Goal: Task Accomplishment & Management: Complete application form

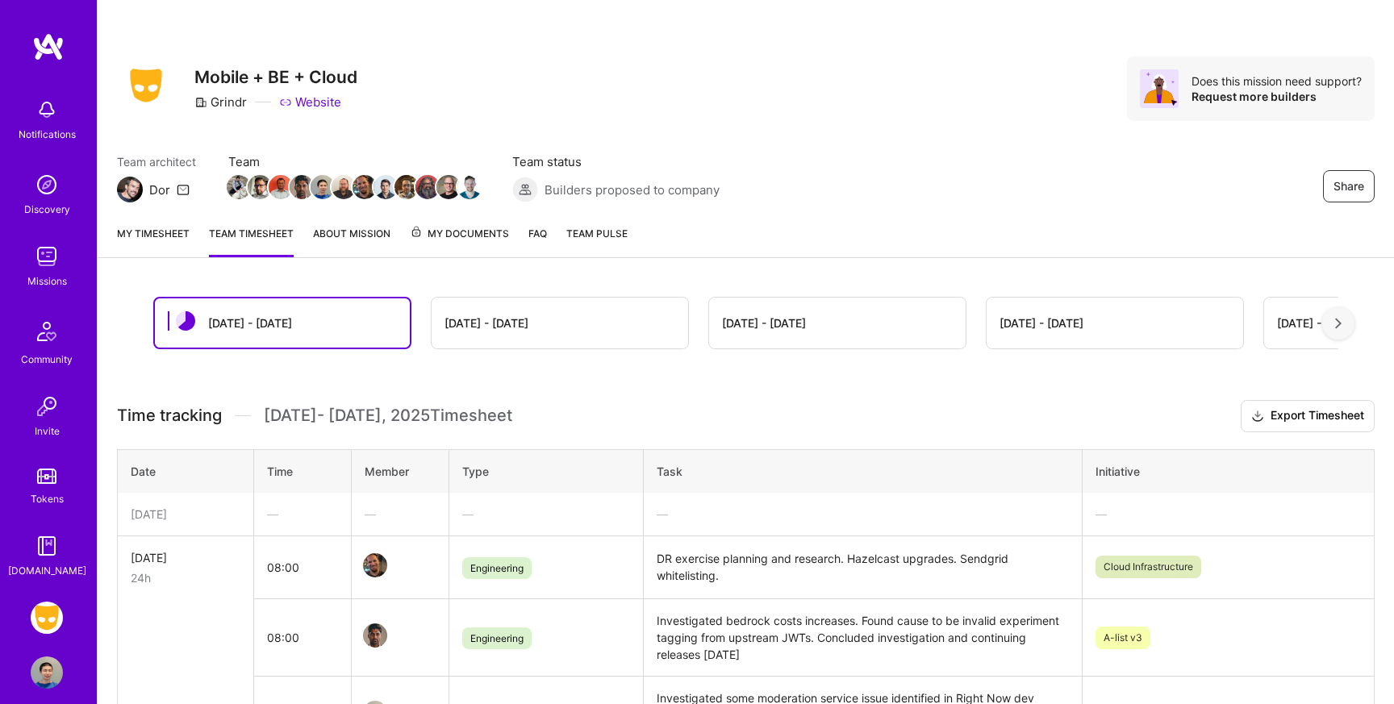
scroll to position [172, 0]
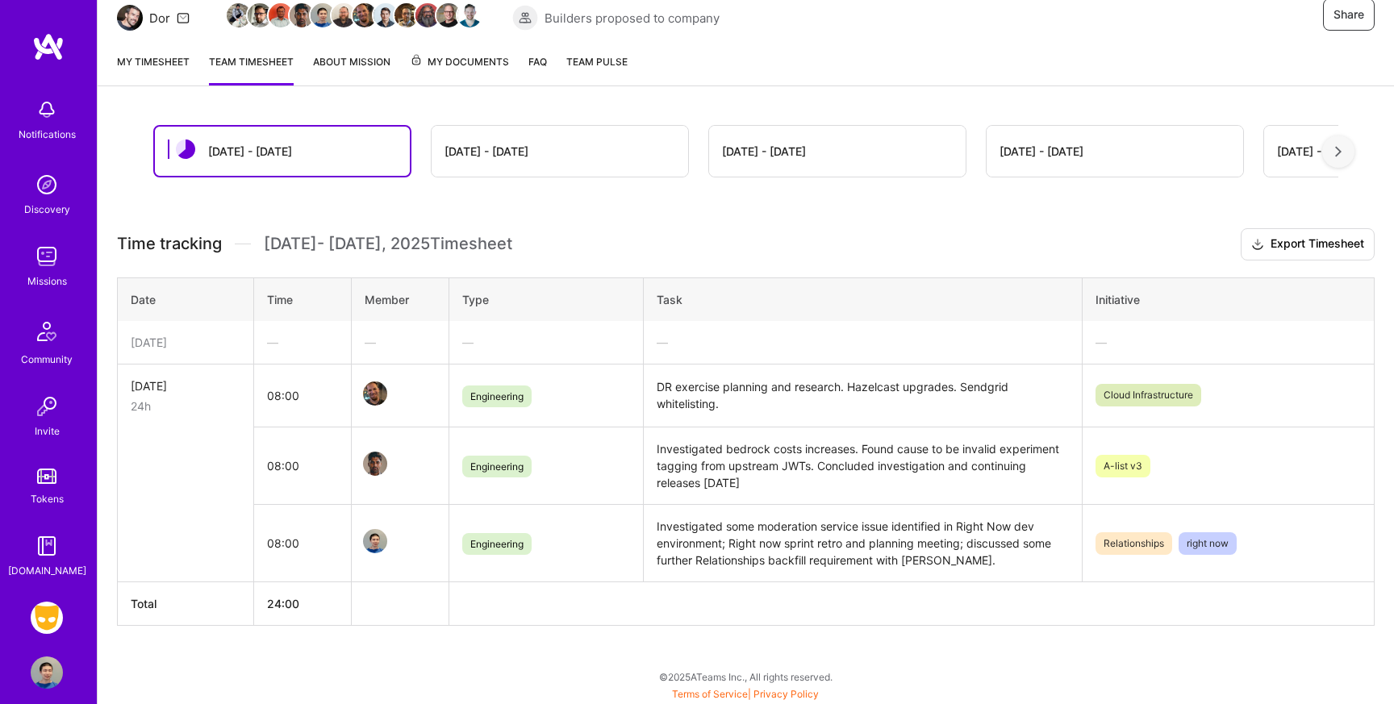
click at [154, 65] on link "My timesheet" at bounding box center [153, 69] width 73 height 32
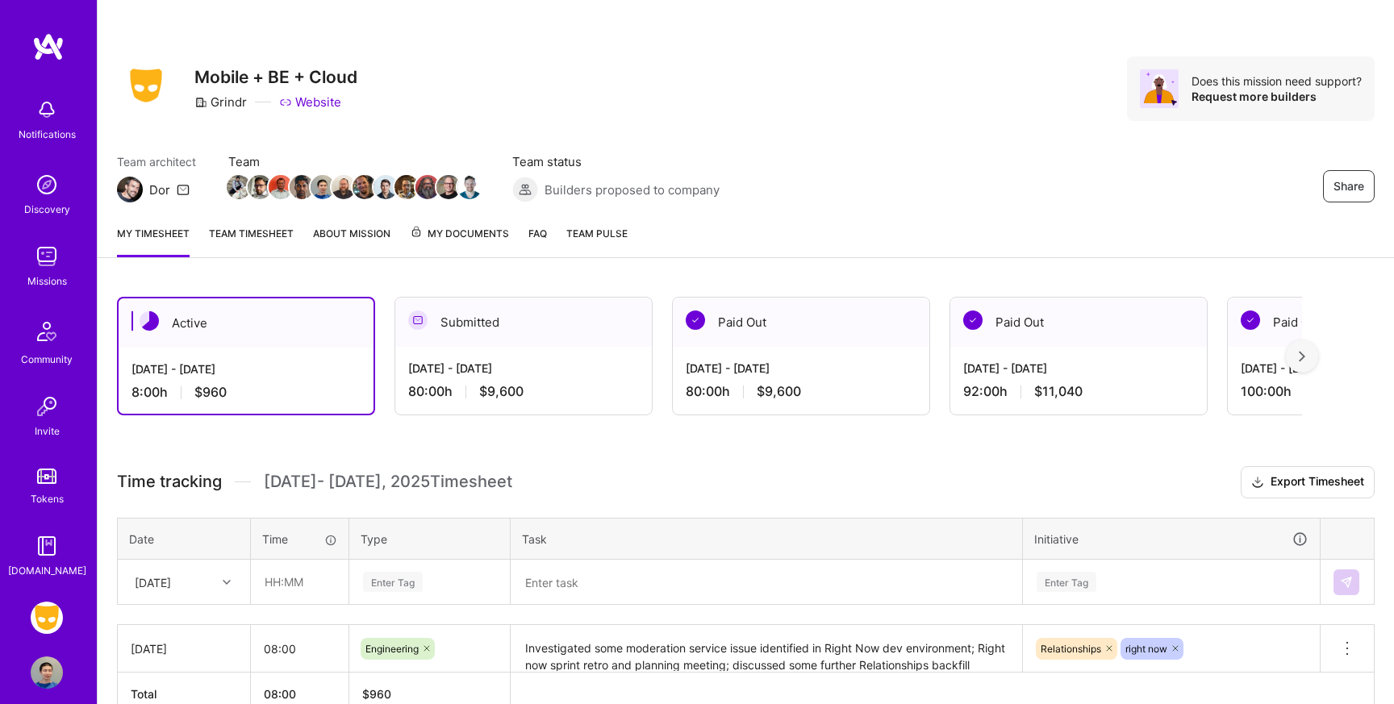
click at [237, 236] on link "Team timesheet" at bounding box center [251, 241] width 85 height 32
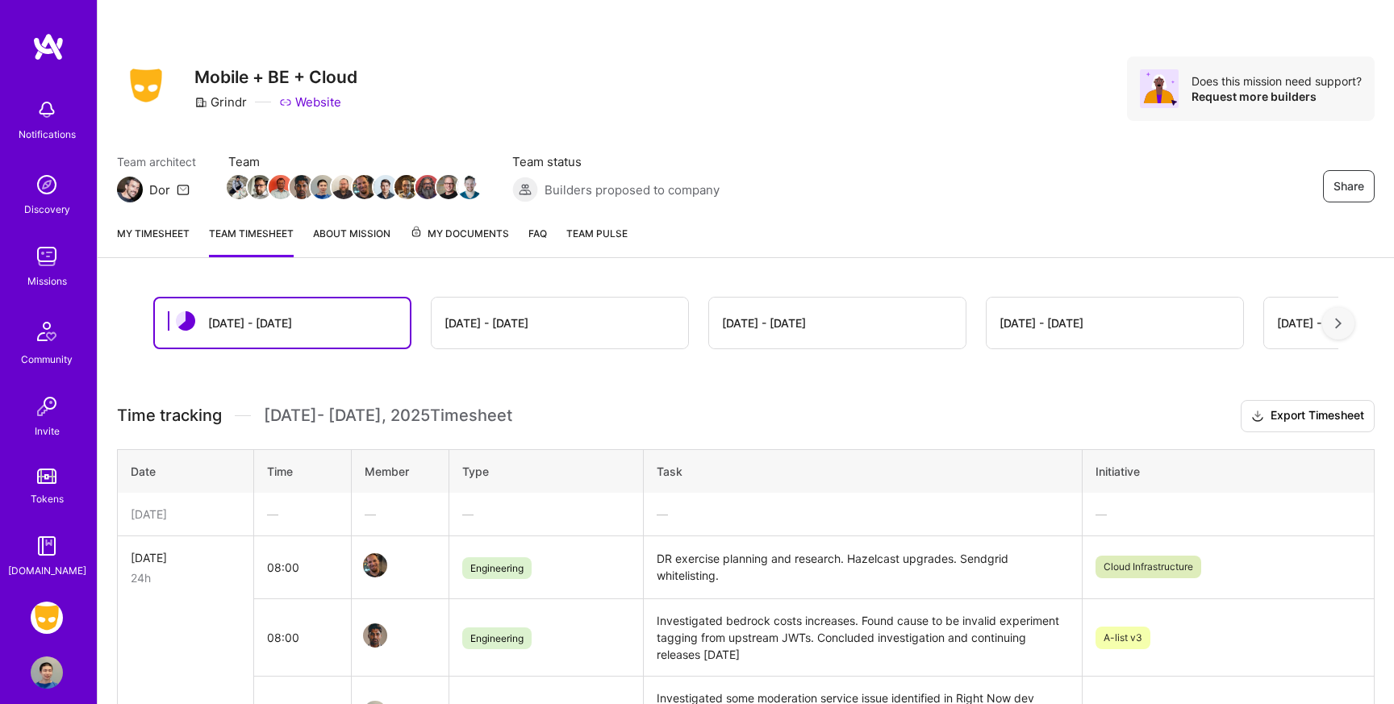
scroll to position [172, 0]
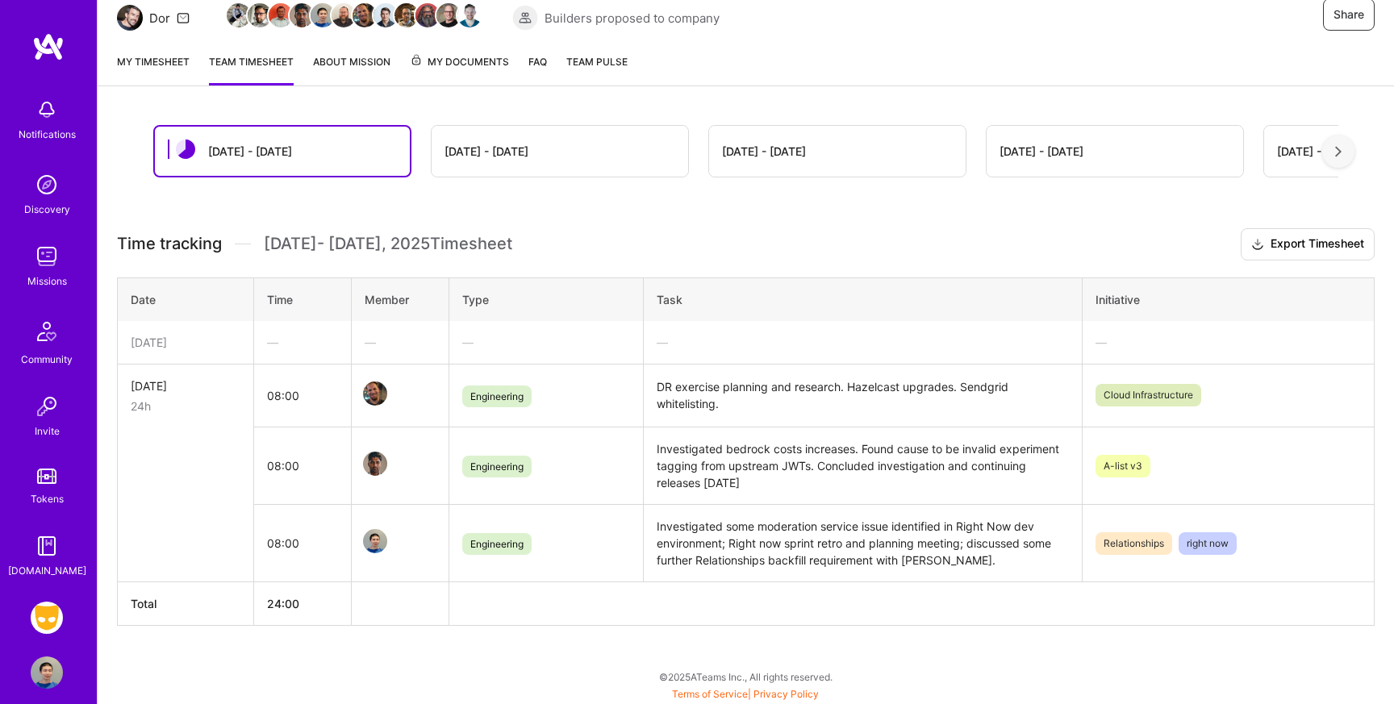
click at [164, 67] on link "My timesheet" at bounding box center [153, 69] width 73 height 32
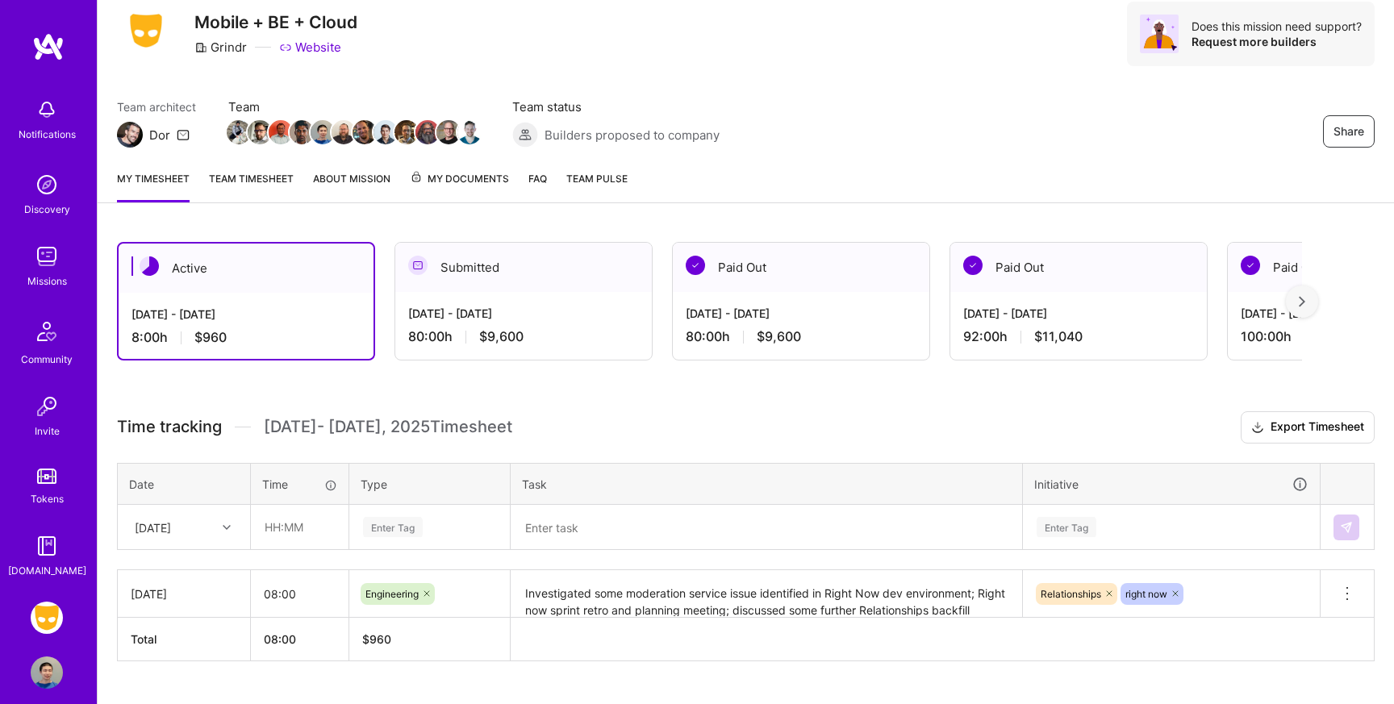
scroll to position [90, 0]
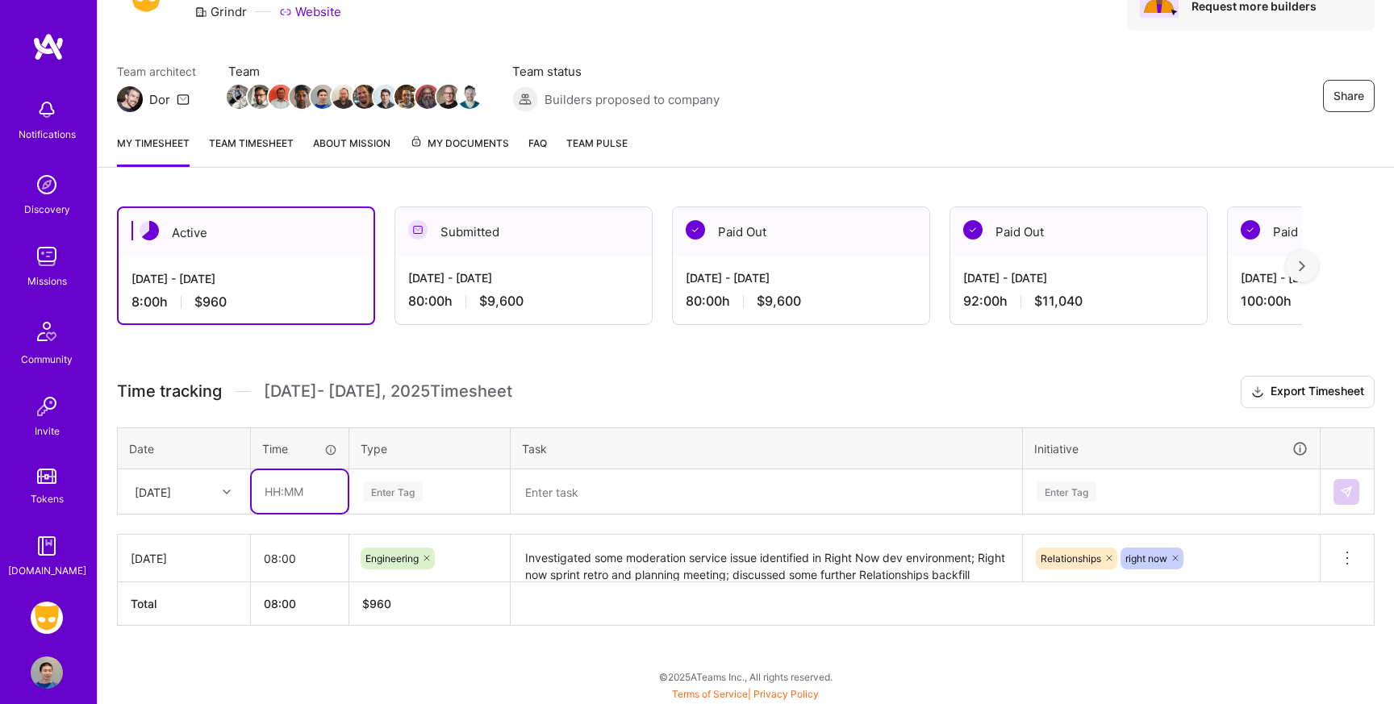
click at [291, 496] on input "text" at bounding box center [300, 491] width 96 height 43
type input "08:00"
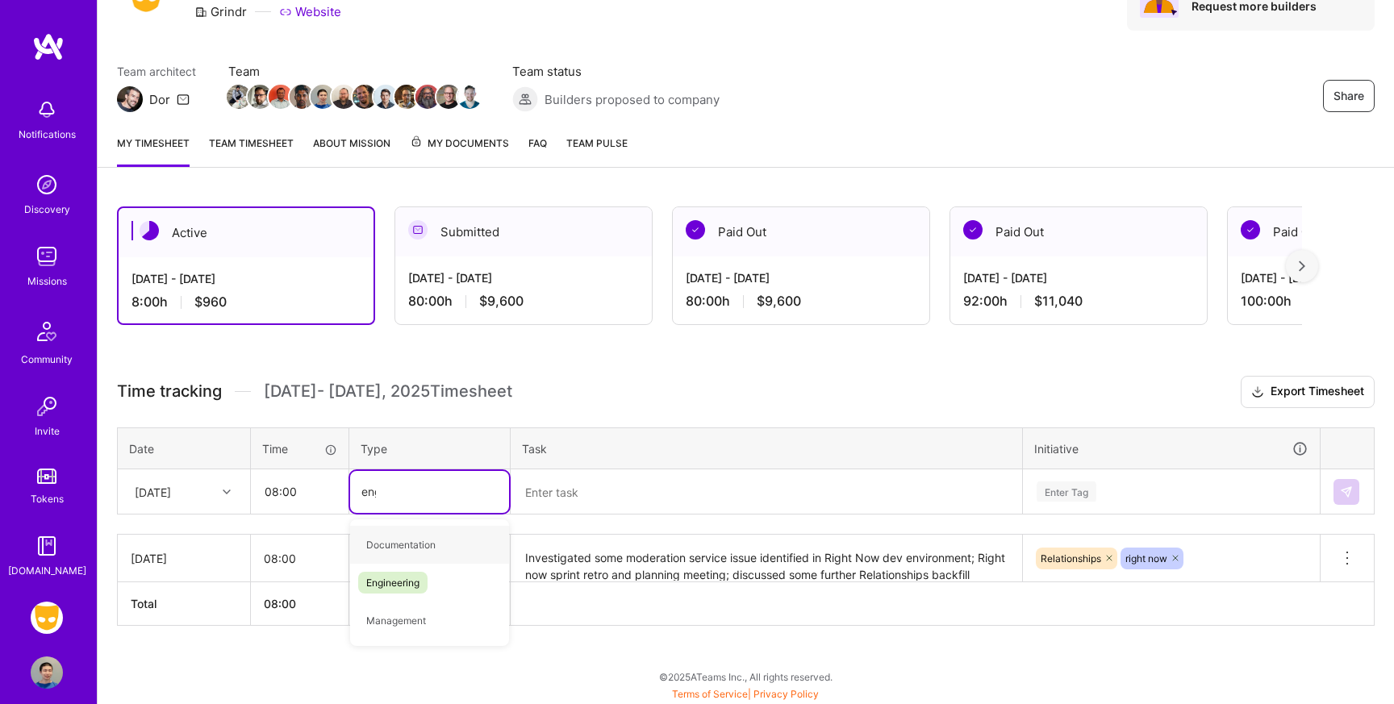
type input "engi"
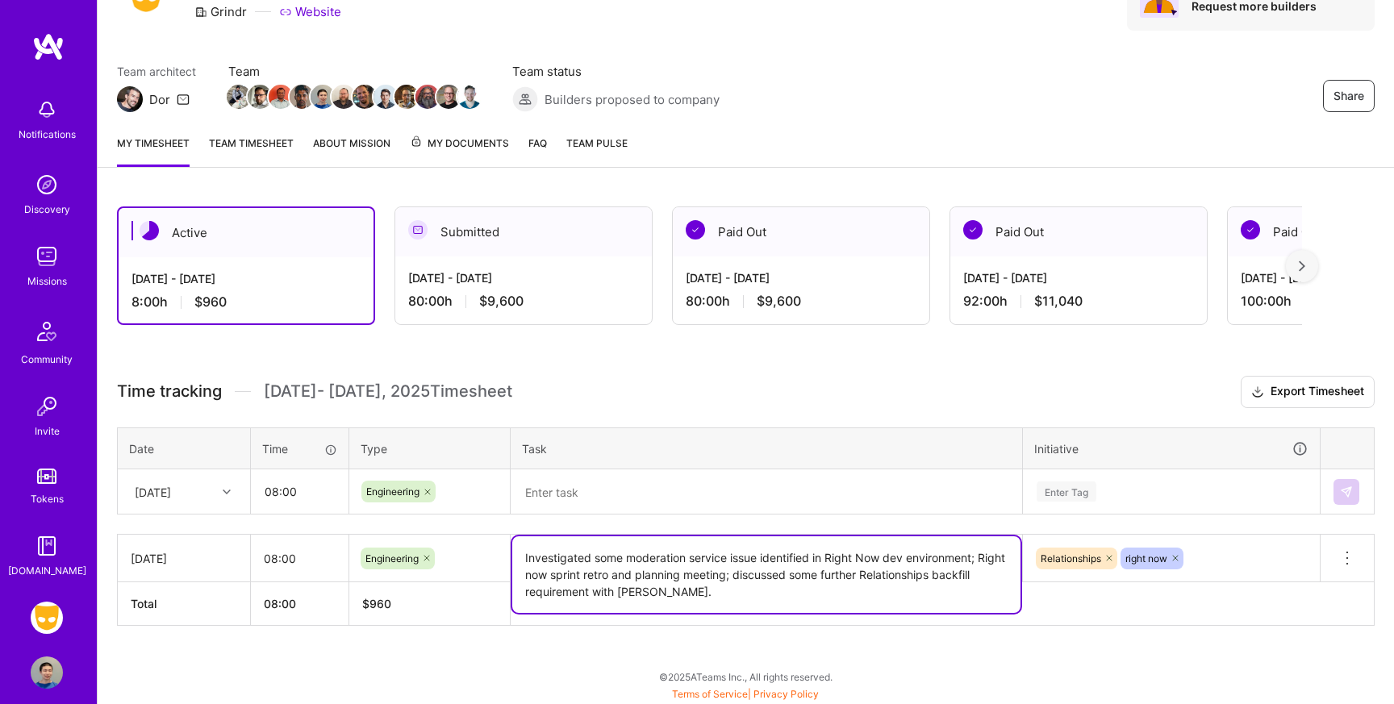
click at [693, 573] on textarea "Investigated some moderation service issue identified in Right Now dev environm…" at bounding box center [766, 574] width 508 height 77
click at [611, 495] on textarea at bounding box center [766, 492] width 508 height 43
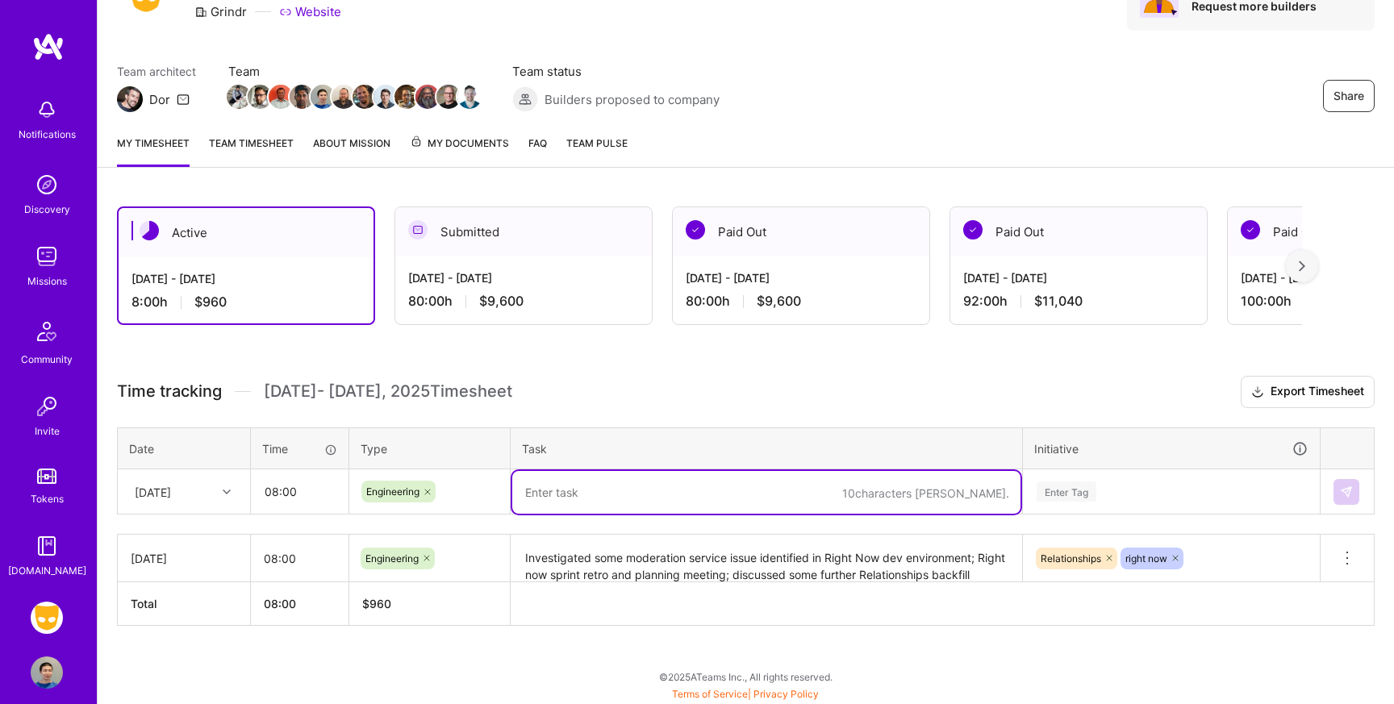
paste textarea "[URL][DOMAIN_NAME]"
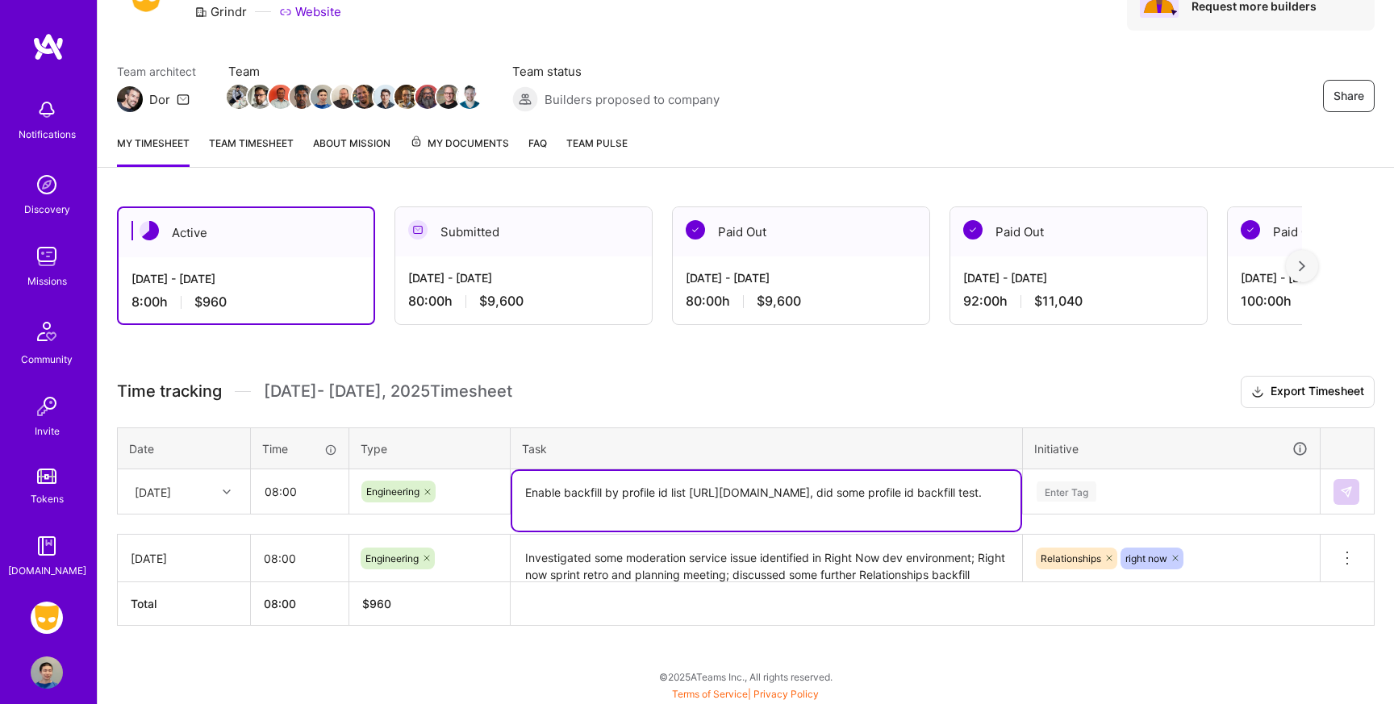
type textarea "Enable backfill by profile id list [URL][DOMAIN_NAME], did some profile id back…"
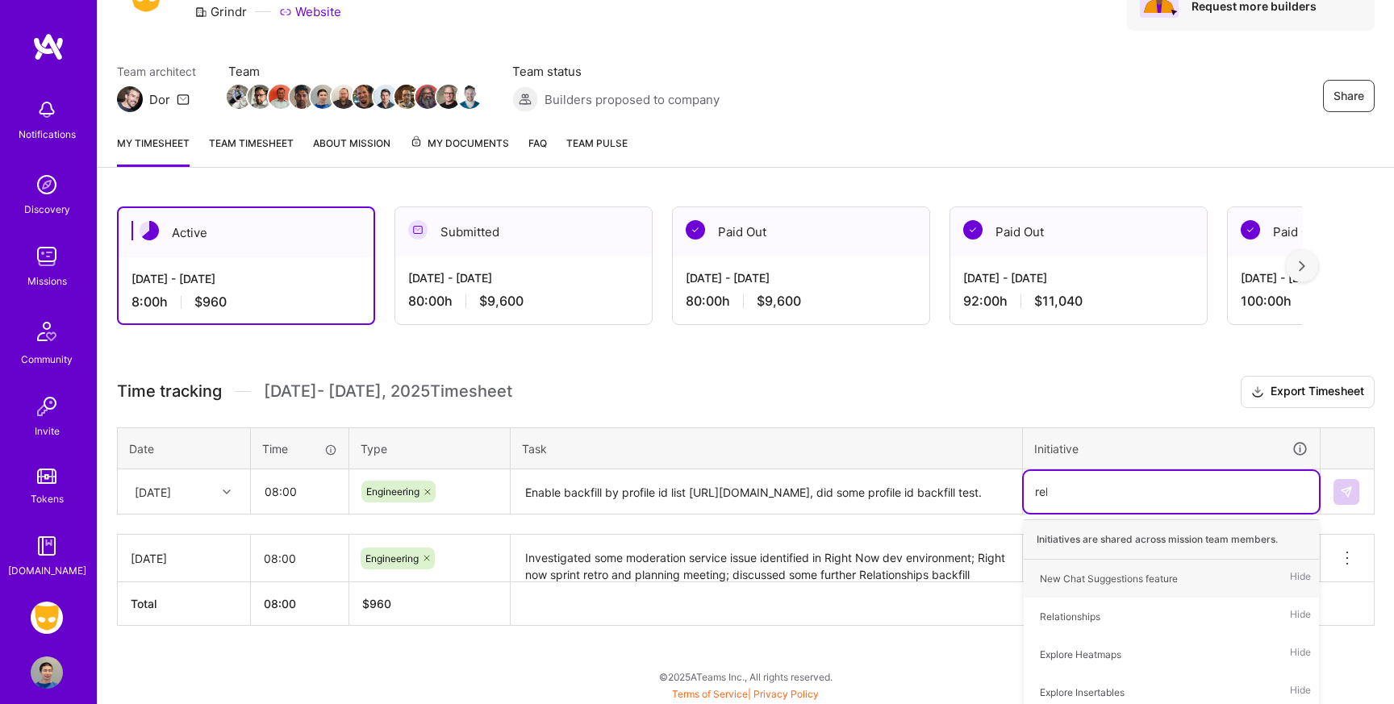
type input "[MEDICAL_DATA]"
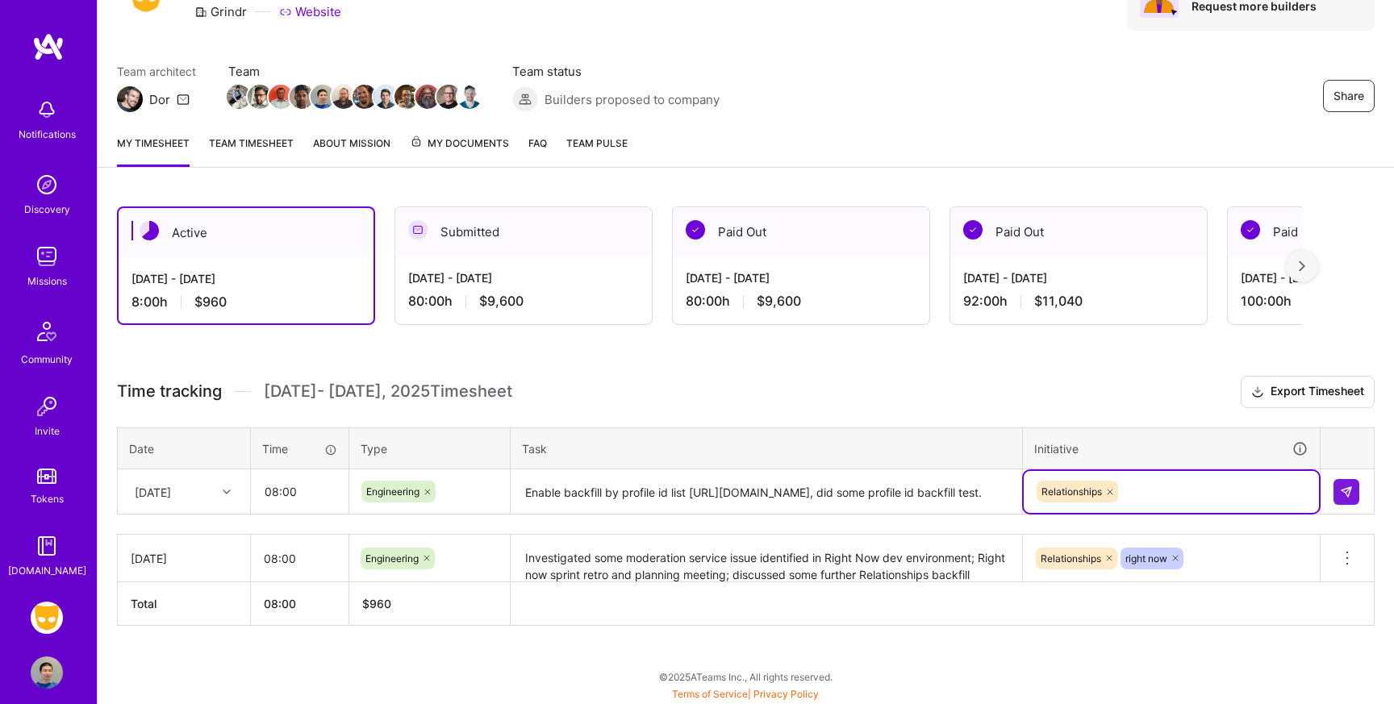
click at [927, 504] on textarea "Enable backfill by profile id list [URL][DOMAIN_NAME], did some profile id back…" at bounding box center [766, 492] width 508 height 43
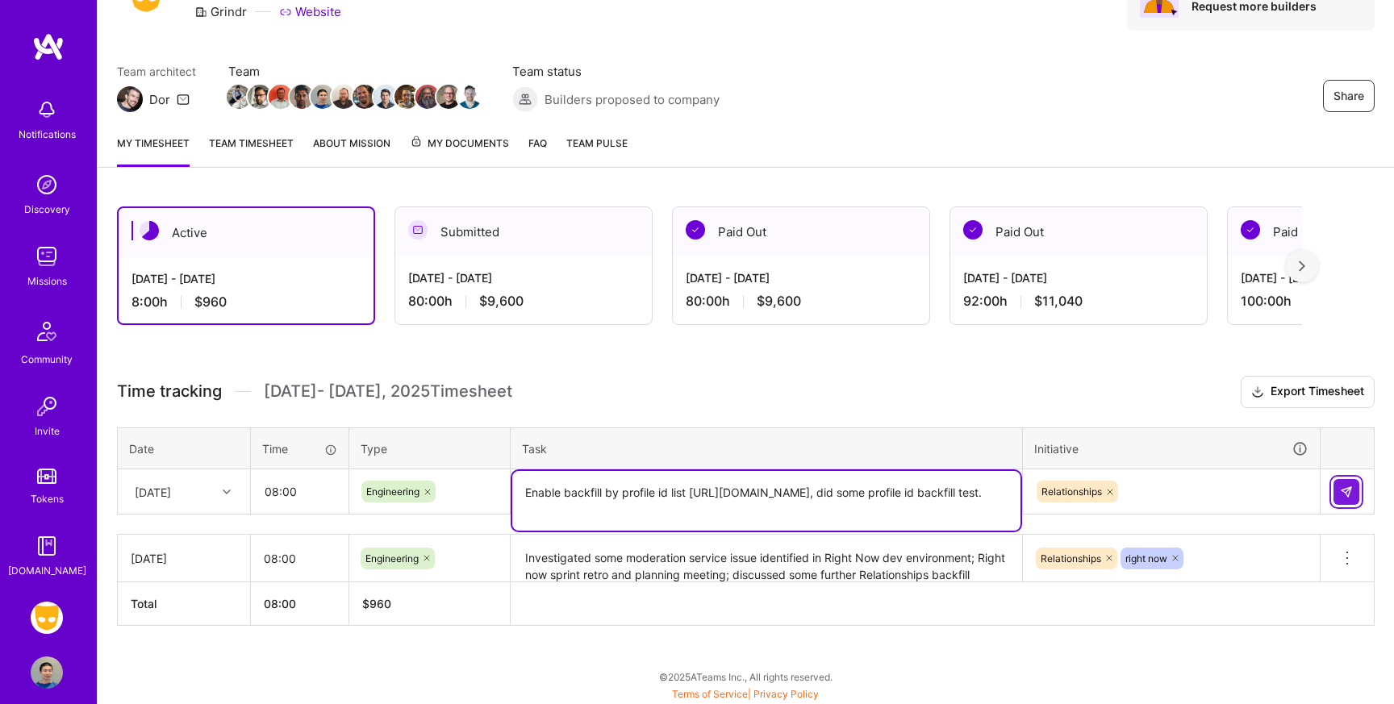
click at [1344, 489] on img at bounding box center [1346, 492] width 13 height 13
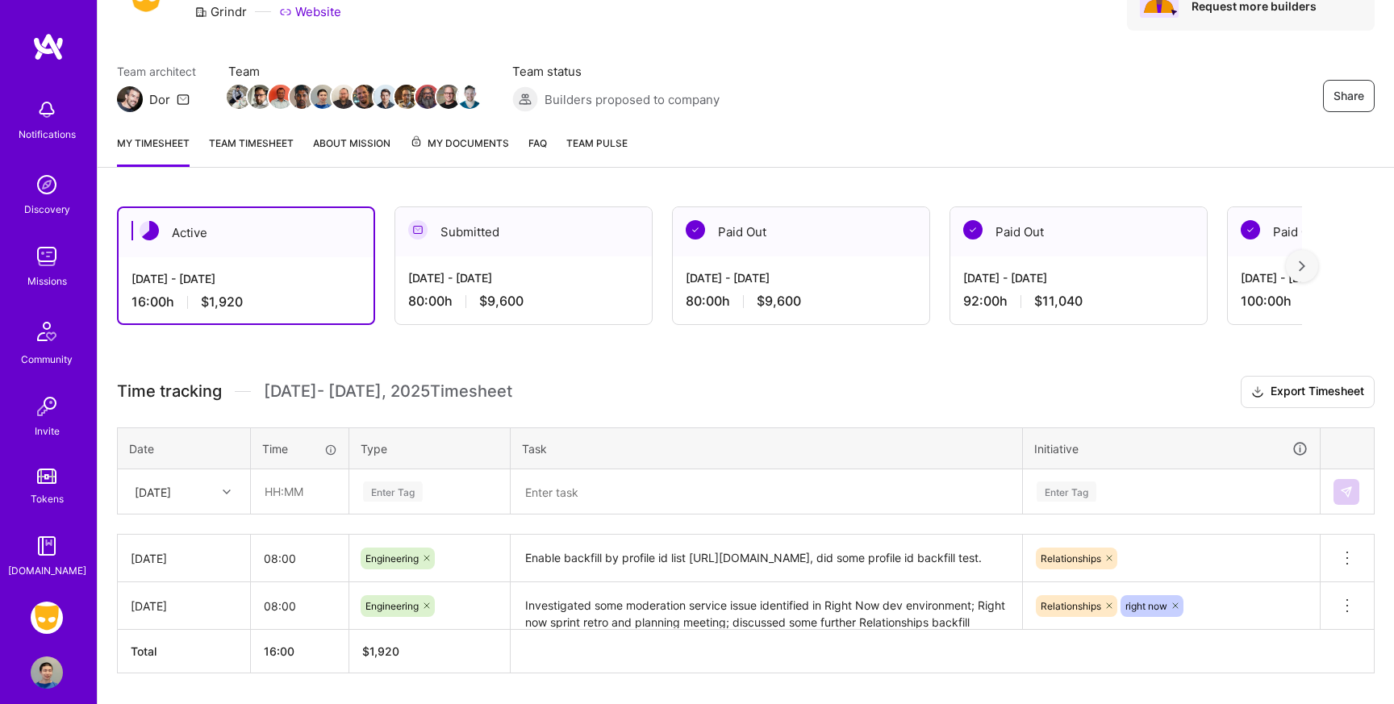
click at [261, 137] on link "Team timesheet" at bounding box center [251, 151] width 85 height 32
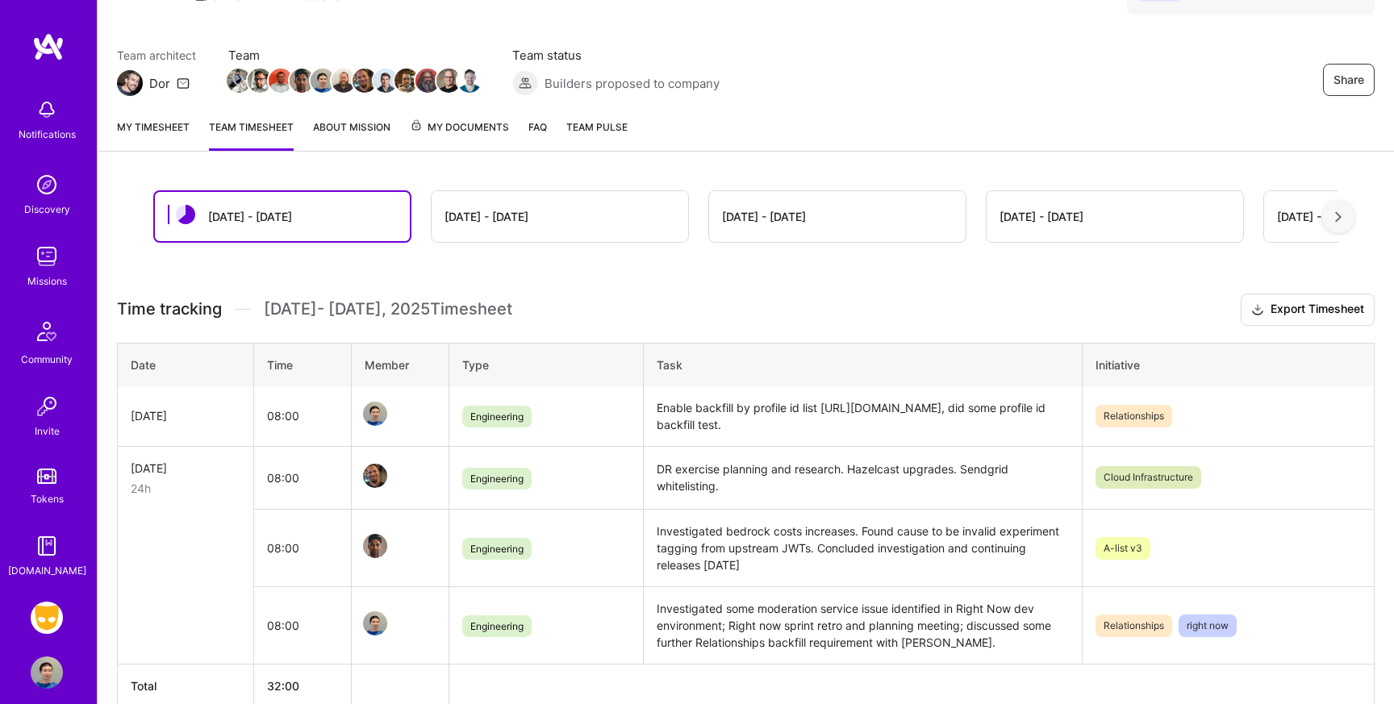
scroll to position [161, 0]
